Goal: Task Accomplishment & Management: Use online tool/utility

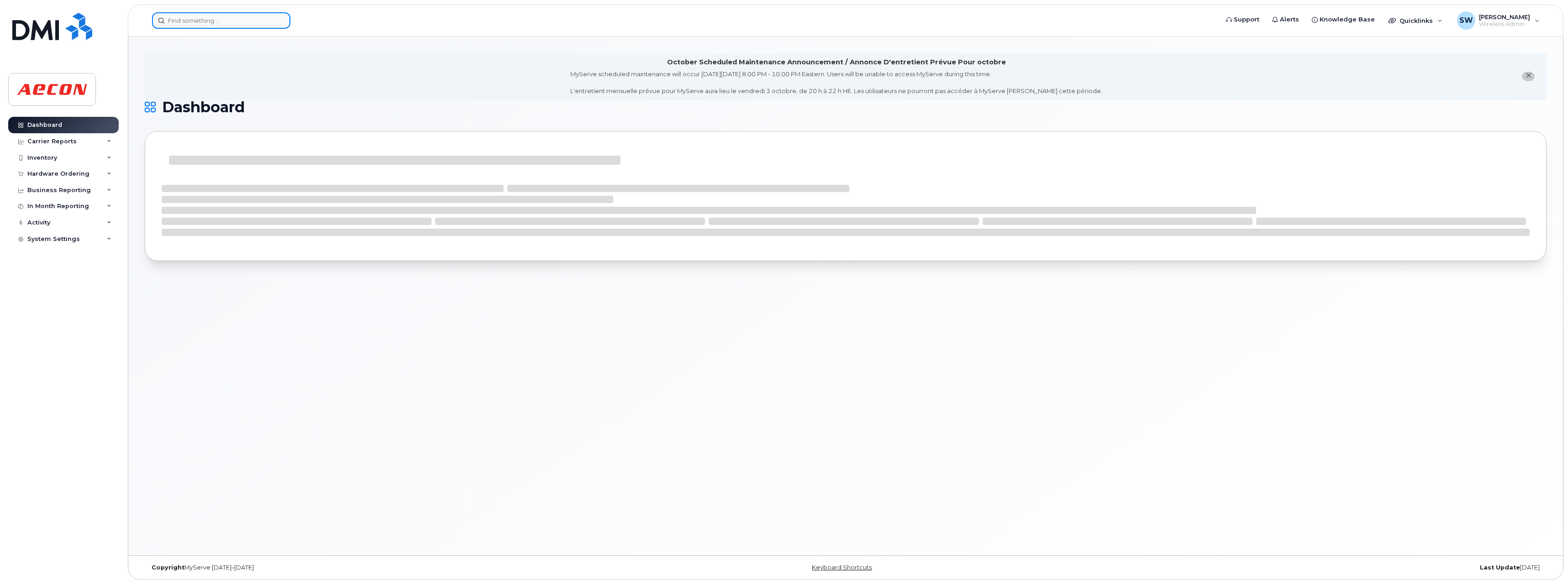
click at [213, 25] on input at bounding box center [221, 21] width 139 height 17
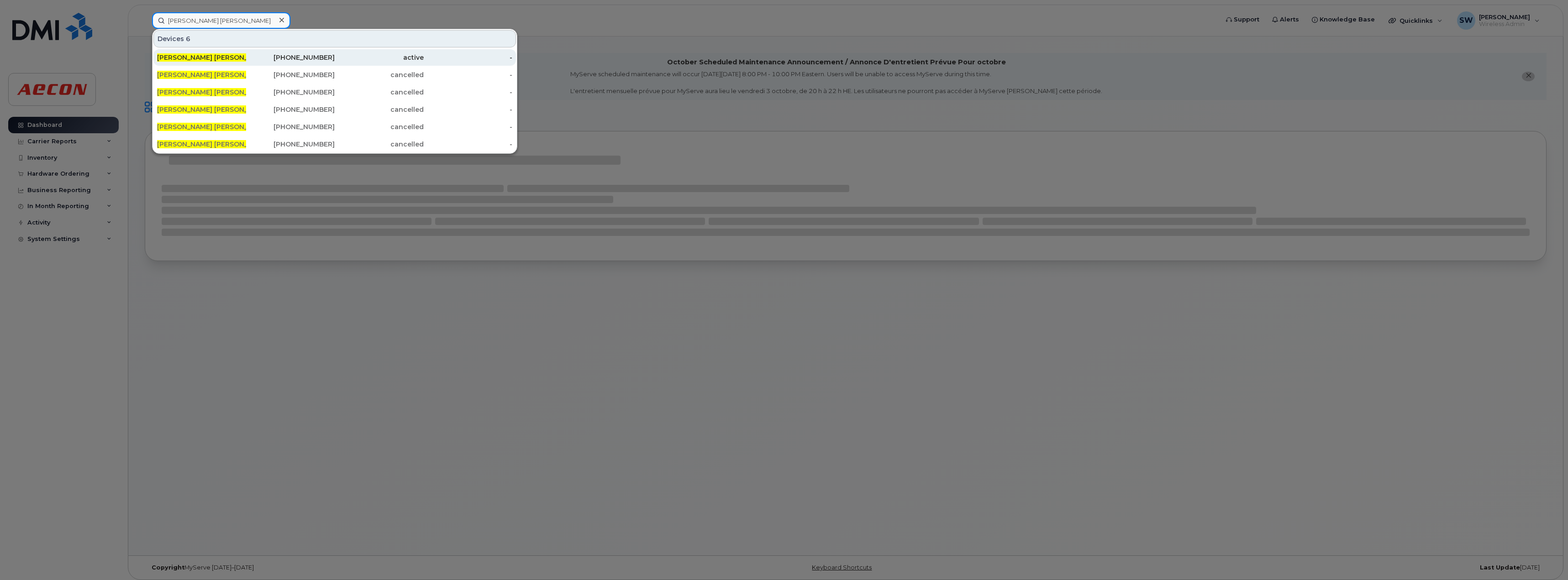
type input "[PERSON_NAME] [PERSON_NAME]"
click at [275, 61] on div "[PHONE_NUMBER]" at bounding box center [290, 58] width 89 height 9
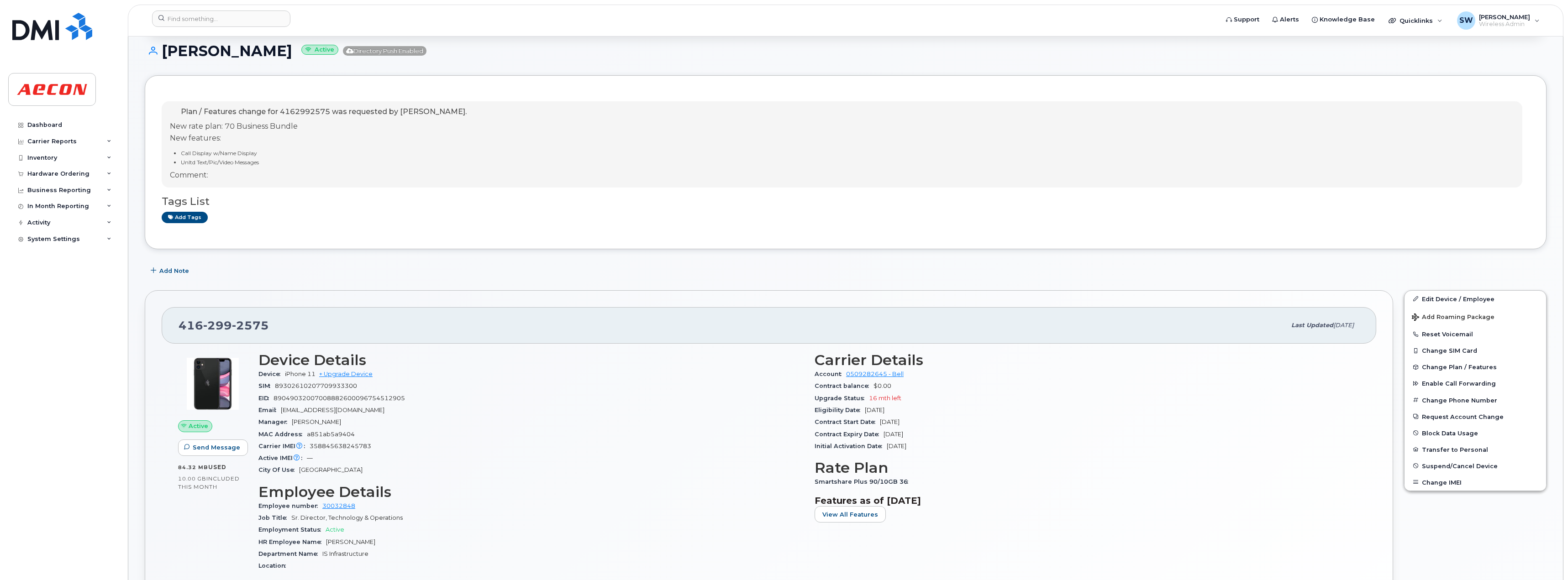
scroll to position [137, 0]
click at [1458, 449] on button "Transfer to Personal" at bounding box center [1475, 447] width 142 height 17
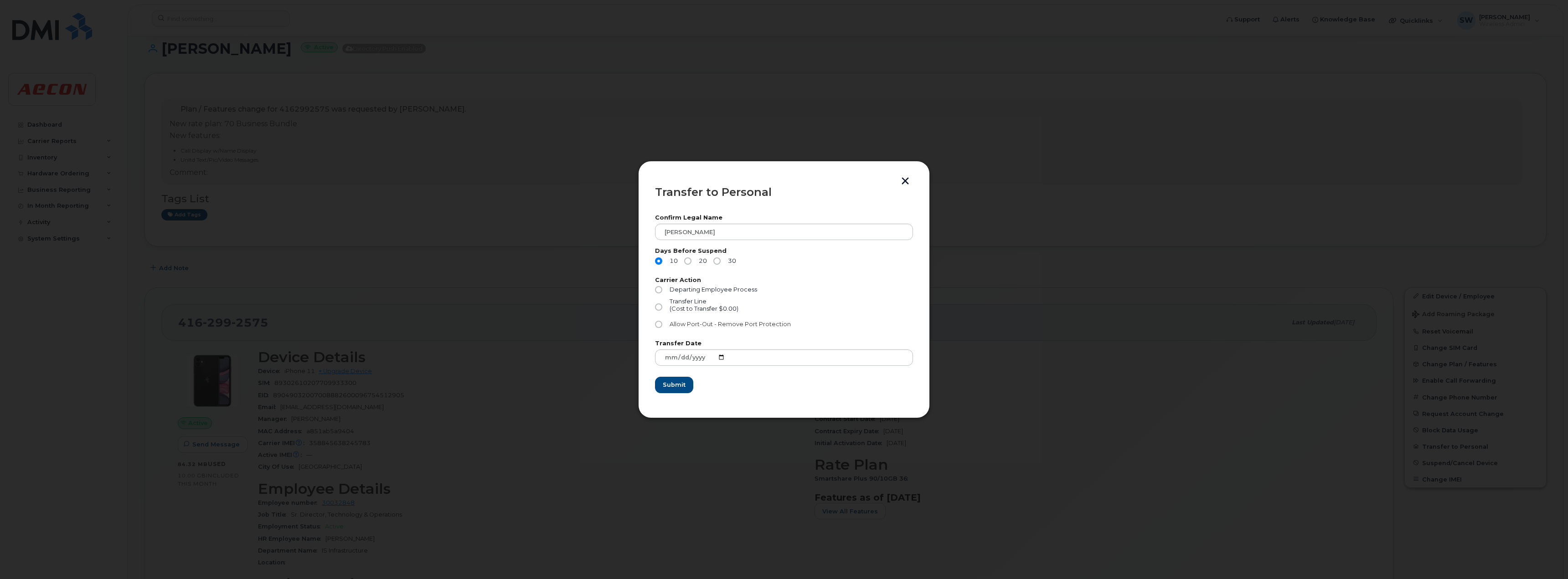
click at [657, 327] on input "Allow Port-Out - Remove Port Protection" at bounding box center [658, 324] width 7 height 7
radio input "true"
click at [718, 259] on input "30" at bounding box center [716, 261] width 7 height 7
radio input "true"
click at [670, 388] on span "Submit" at bounding box center [674, 385] width 23 height 9
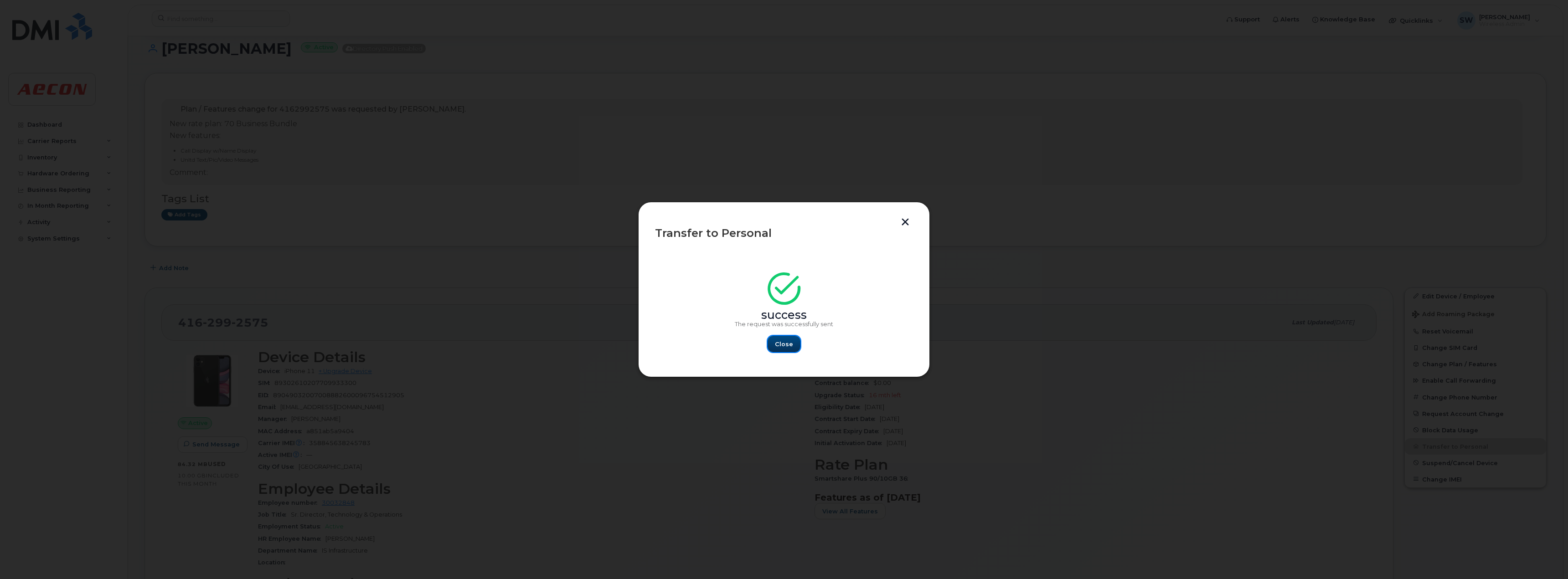
click at [778, 344] on span "Close" at bounding box center [784, 345] width 18 height 9
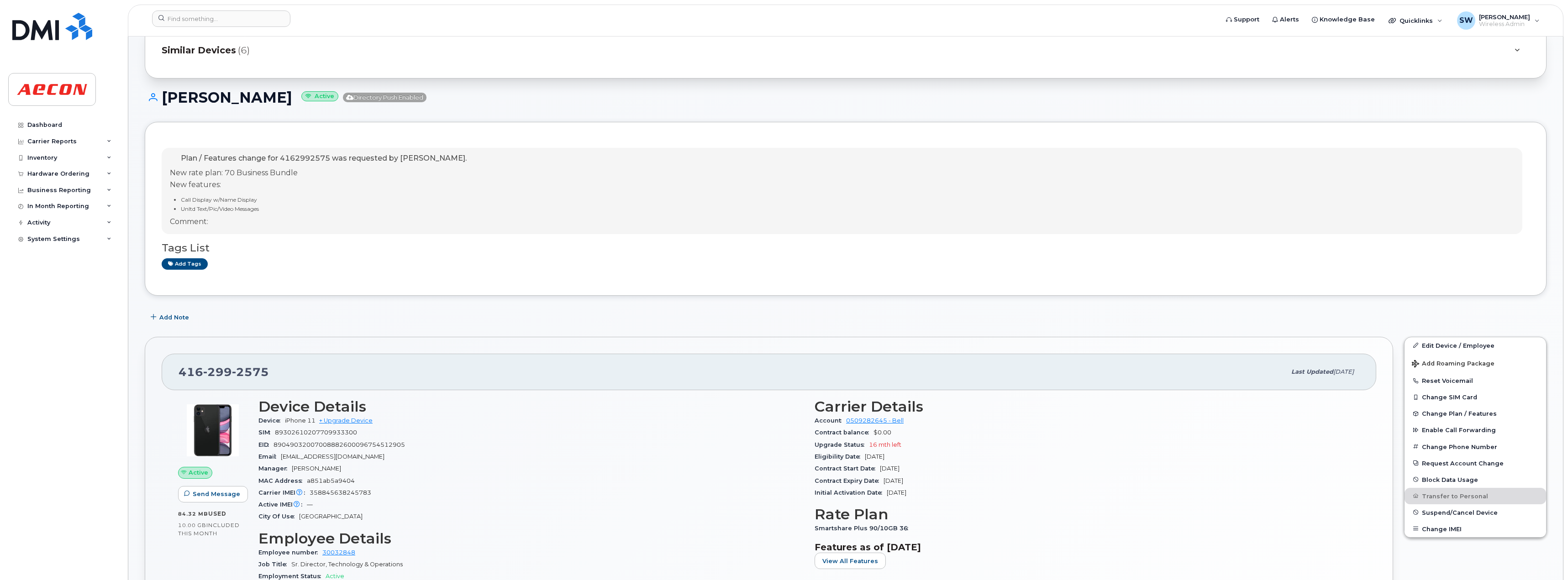
scroll to position [0, 0]
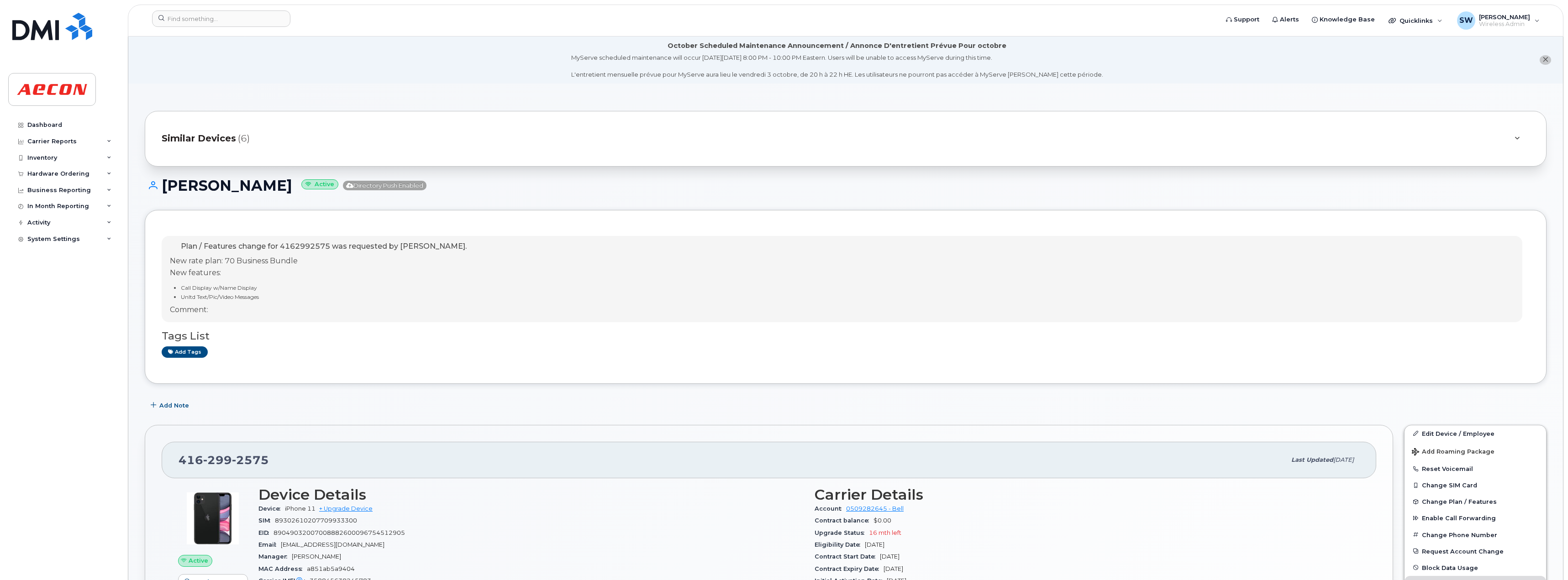
click at [1526, 140] on div at bounding box center [1517, 139] width 26 height 22
